Goal: Task Accomplishment & Management: Use online tool/utility

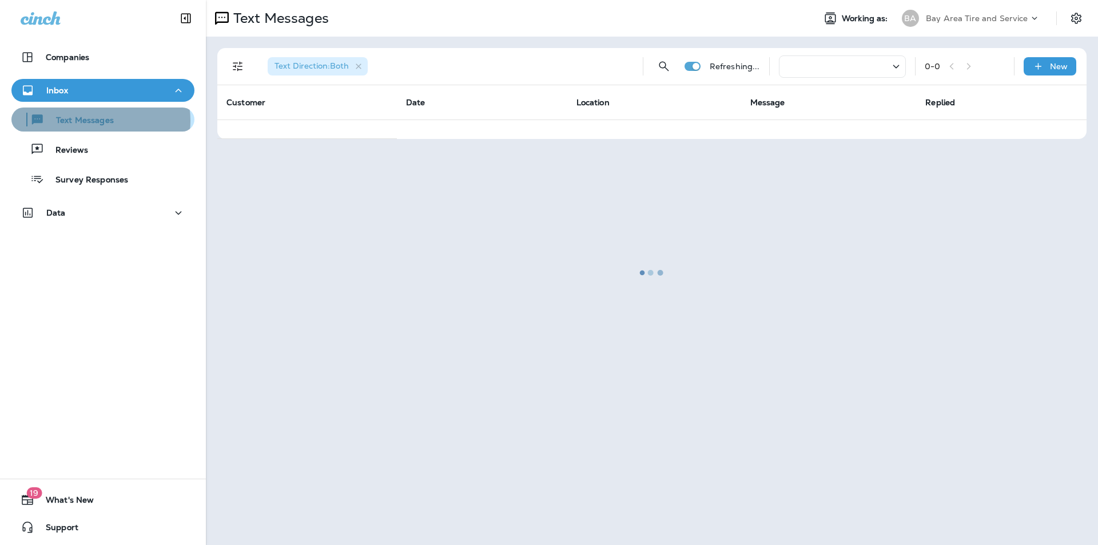
click at [99, 121] on p "Text Messages" at bounding box center [79, 121] width 69 height 11
click at [309, 64] on div at bounding box center [652, 272] width 890 height 543
click at [362, 68] on div at bounding box center [652, 272] width 890 height 543
click at [82, 124] on p "Text Messages" at bounding box center [79, 121] width 69 height 11
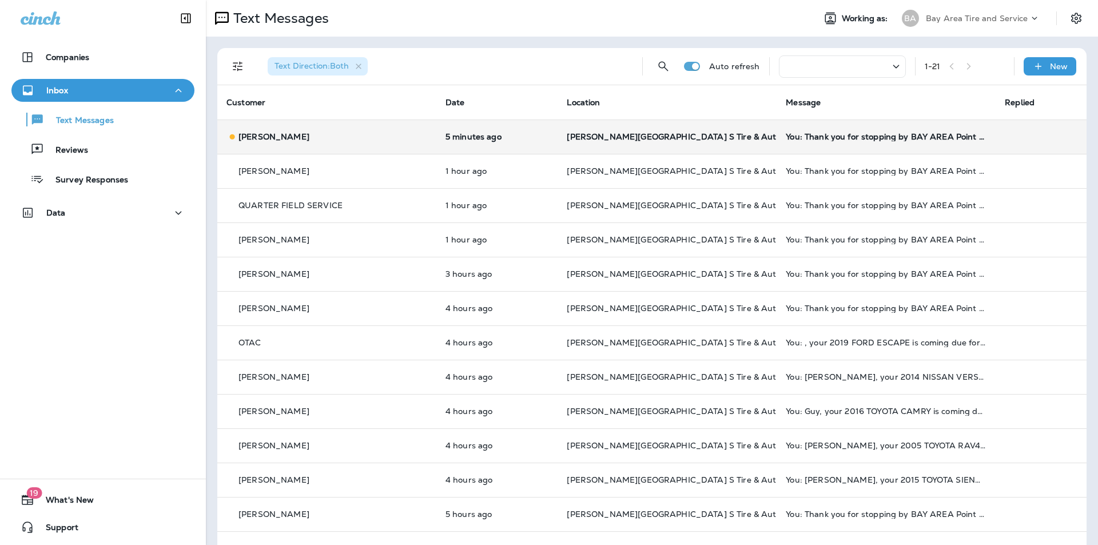
click at [701, 140] on span "[PERSON_NAME][GEOGRAPHIC_DATA] S Tire & Auto Service" at bounding box center [689, 137] width 245 height 10
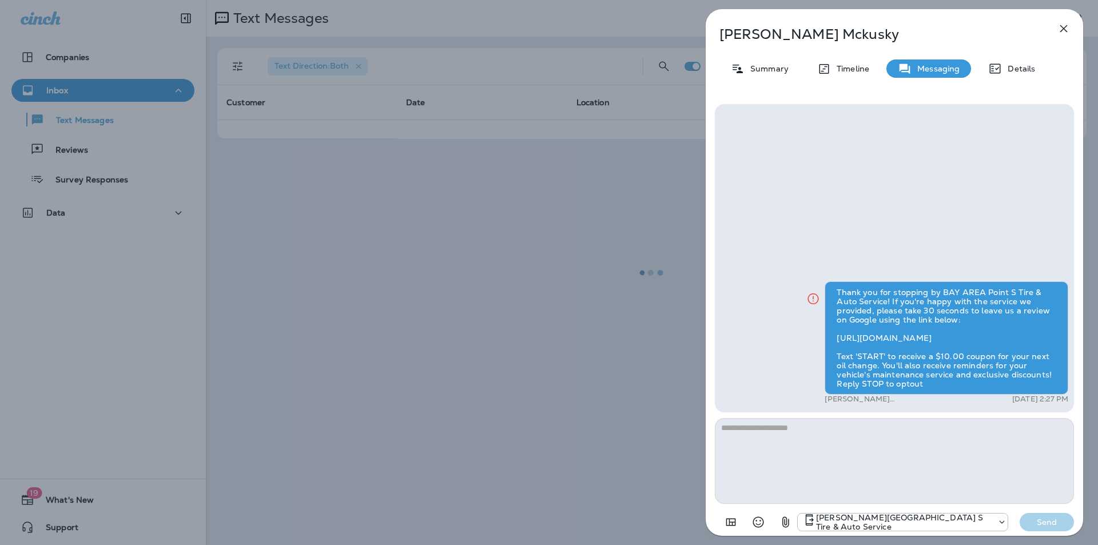
click at [1058, 29] on icon "button" at bounding box center [1064, 29] width 14 height 14
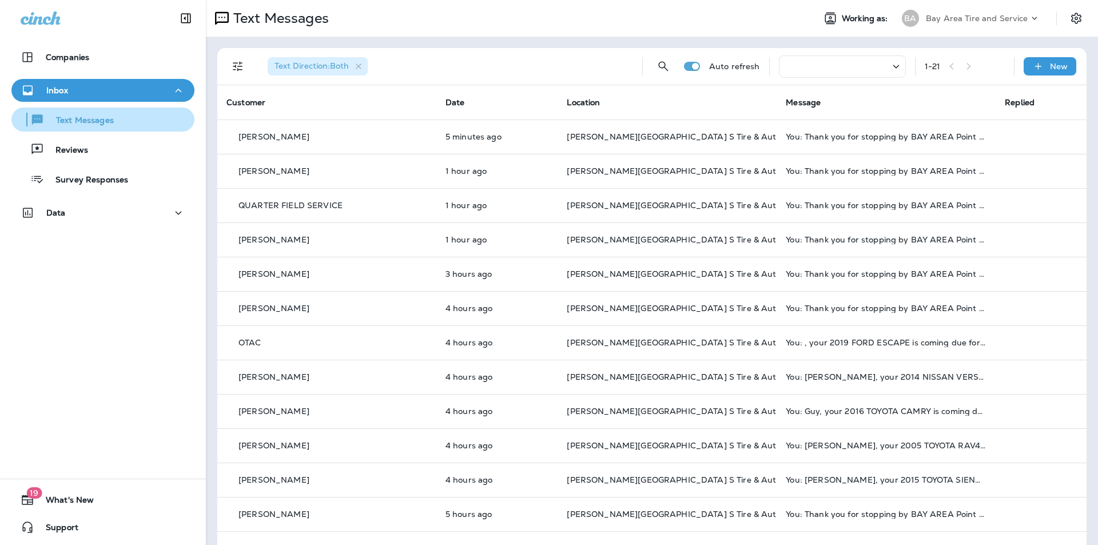
click at [72, 125] on p "Text Messages" at bounding box center [79, 121] width 69 height 11
